Goal: Task Accomplishment & Management: Manage account settings

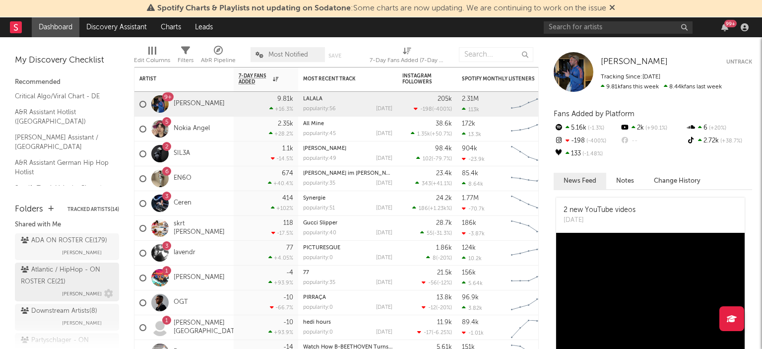
scroll to position [99, 0]
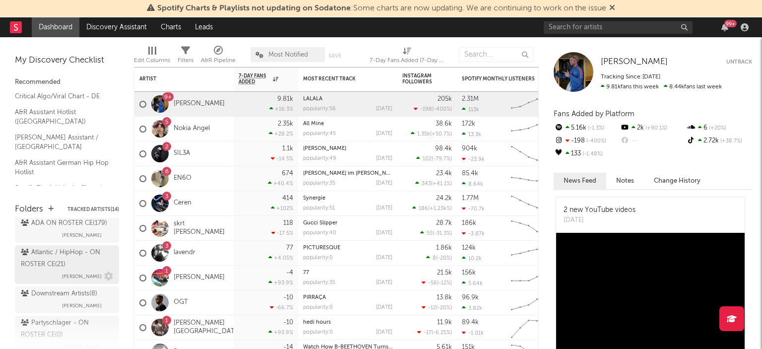
click at [54, 261] on div "Atlantic / HipHop - ON ROSTER CE ( 21 )" at bounding box center [66, 258] width 90 height 24
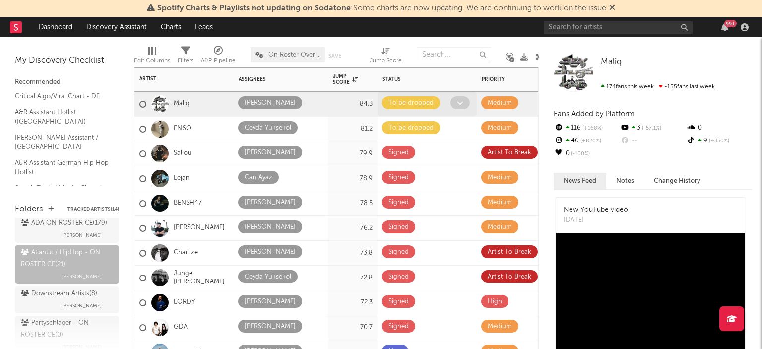
click at [462, 103] on icon at bounding box center [460, 103] width 6 height 6
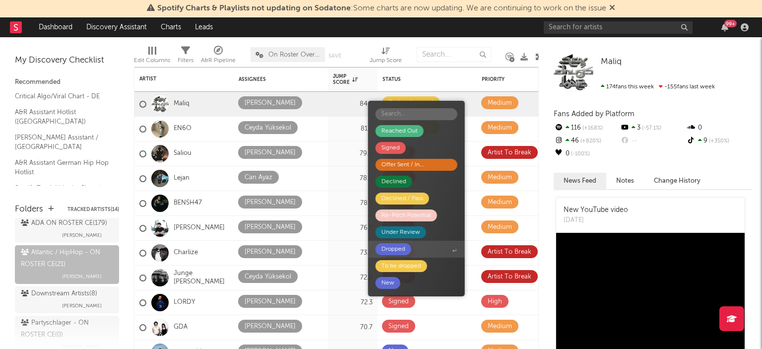
click at [393, 244] on div "Dropped" at bounding box center [393, 249] width 24 height 12
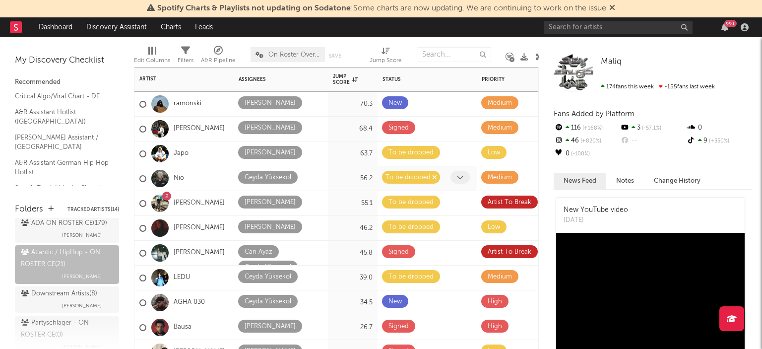
click at [430, 182] on div "To be dropped" at bounding box center [411, 177] width 58 height 13
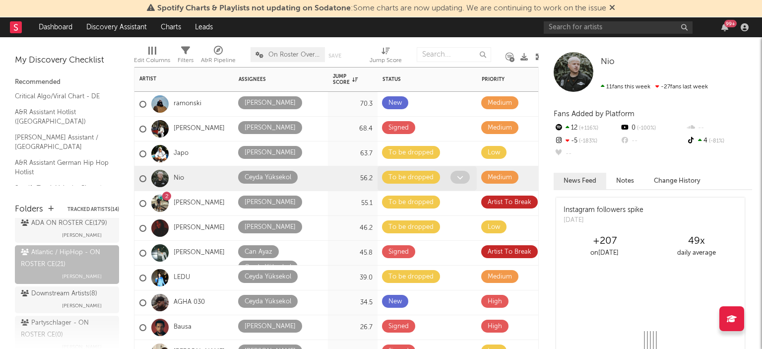
click at [459, 177] on icon at bounding box center [460, 177] width 6 height 6
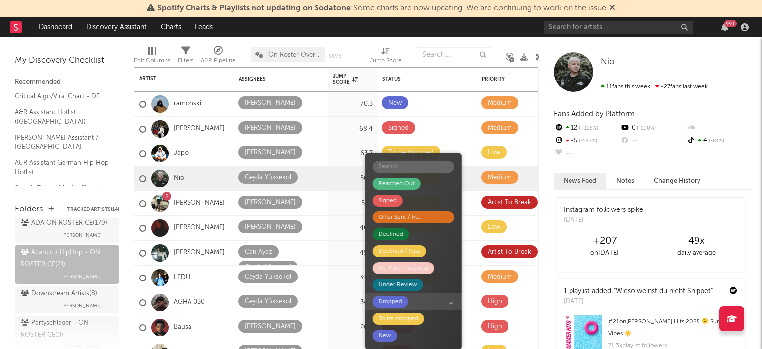
click at [395, 303] on div "Dropped" at bounding box center [390, 302] width 24 height 12
